Goal: Information Seeking & Learning: Learn about a topic

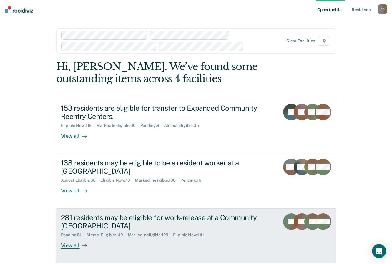
click at [77, 217] on div "281 residents may be eligible for work-release at a Community [GEOGRAPHIC_DATA]" at bounding box center [164, 222] width 207 height 17
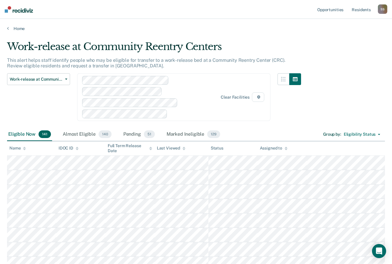
drag, startPoint x: 90, startPoint y: 133, endPoint x: 244, endPoint y: 14, distance: 194.7
click at [90, 133] on div "Almost Eligible 140" at bounding box center [87, 134] width 51 height 13
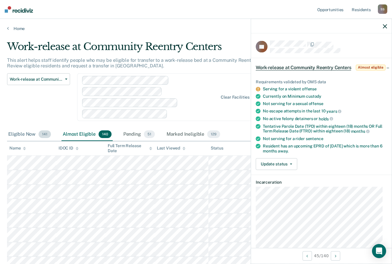
click at [16, 135] on div "Eligible Now 141" at bounding box center [29, 134] width 45 height 13
click at [177, 132] on div "Marked Ineligible 129" at bounding box center [194, 134] width 56 height 13
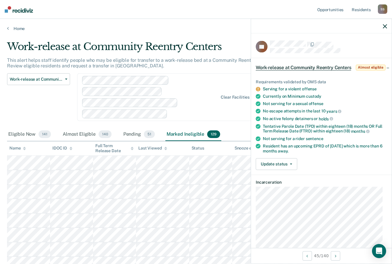
click at [165, 18] on nav "Opportunities Resident s [PERSON_NAME] Profile How it works Log Out" at bounding box center [196, 9] width 392 height 19
drag, startPoint x: 18, startPoint y: 132, endPoint x: 163, endPoint y: 86, distance: 151.8
click at [18, 132] on div "Eligible Now 141" at bounding box center [29, 134] width 45 height 13
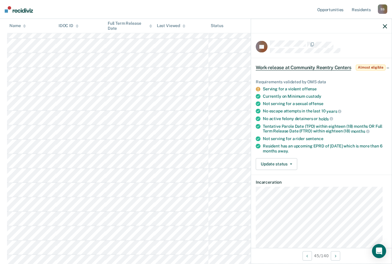
scroll to position [709, 0]
